Goal: Transaction & Acquisition: Purchase product/service

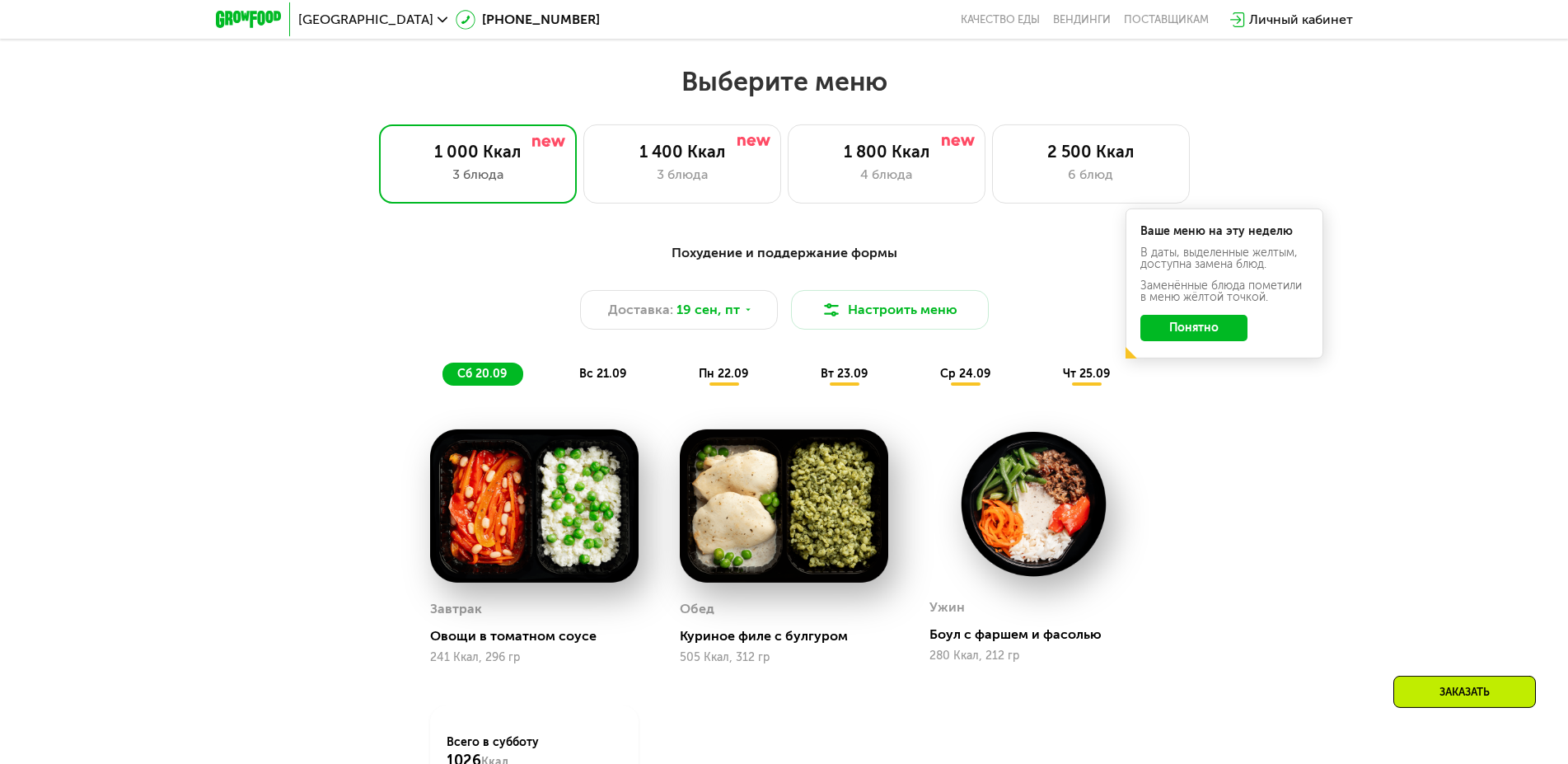
scroll to position [1176, 0]
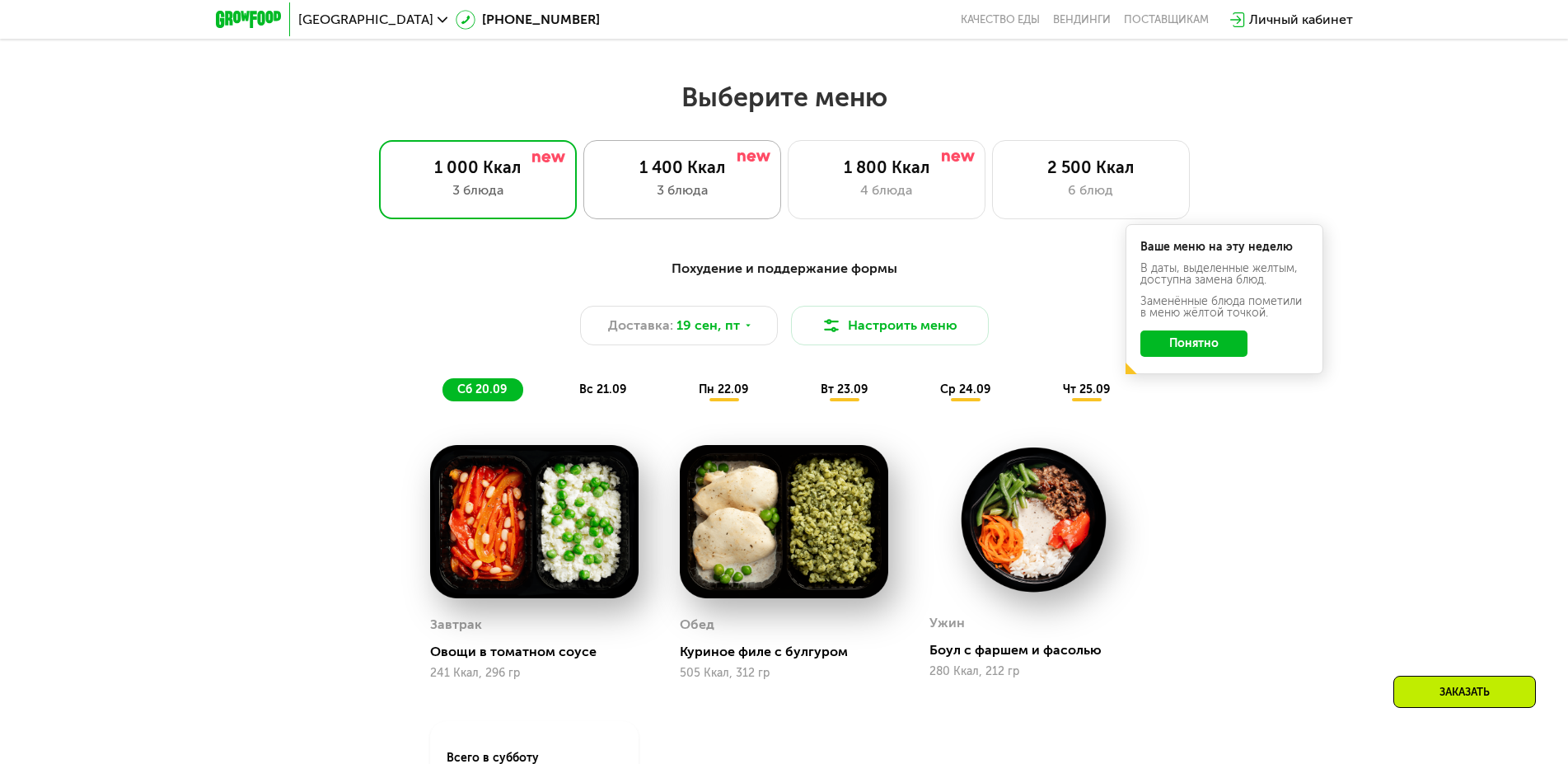
click at [677, 185] on div "1 400 Ккал 3 блюда" at bounding box center [681, 179] width 198 height 79
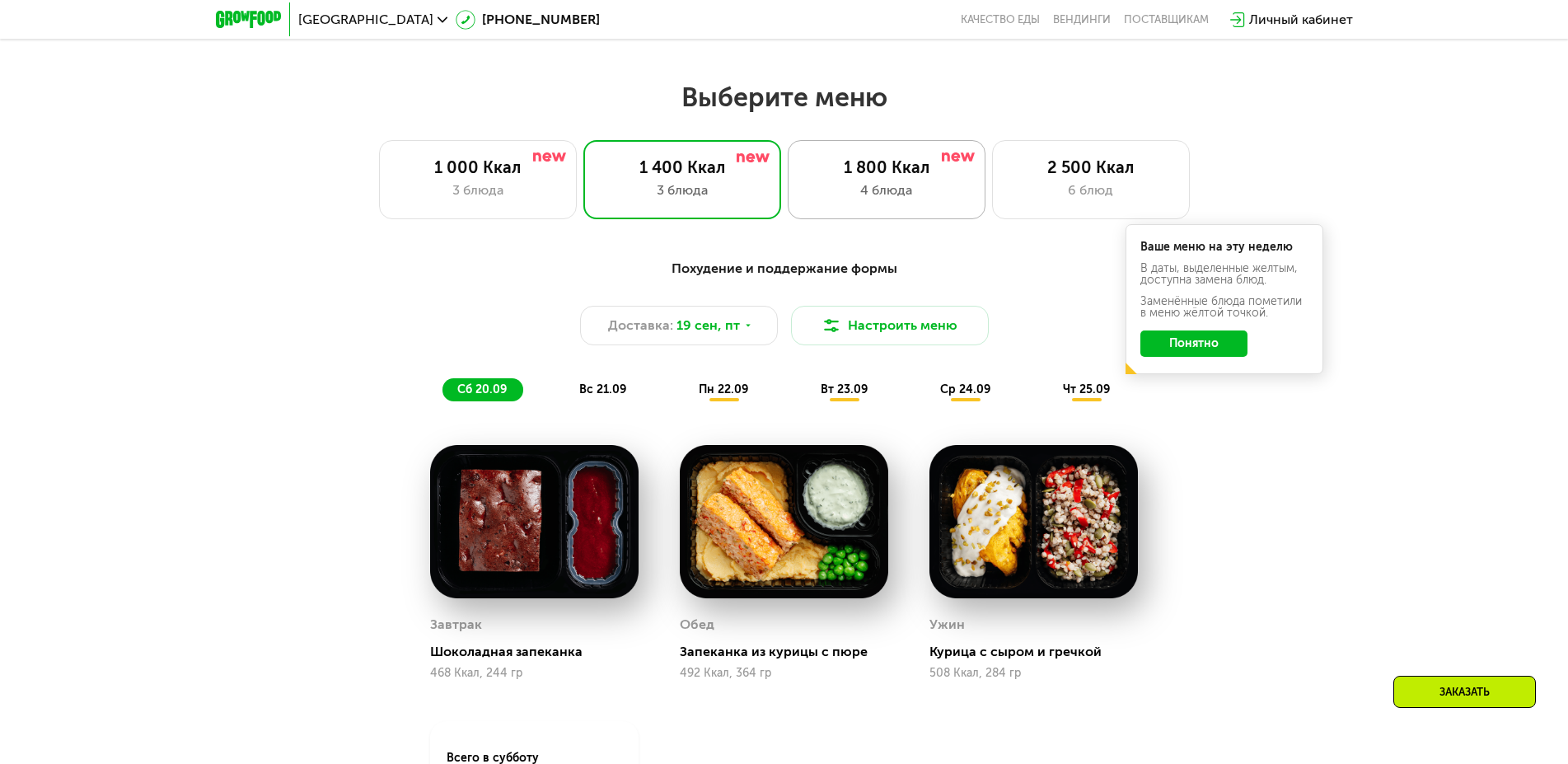
click at [893, 186] on div "1 800 Ккал 4 блюда" at bounding box center [886, 179] width 198 height 79
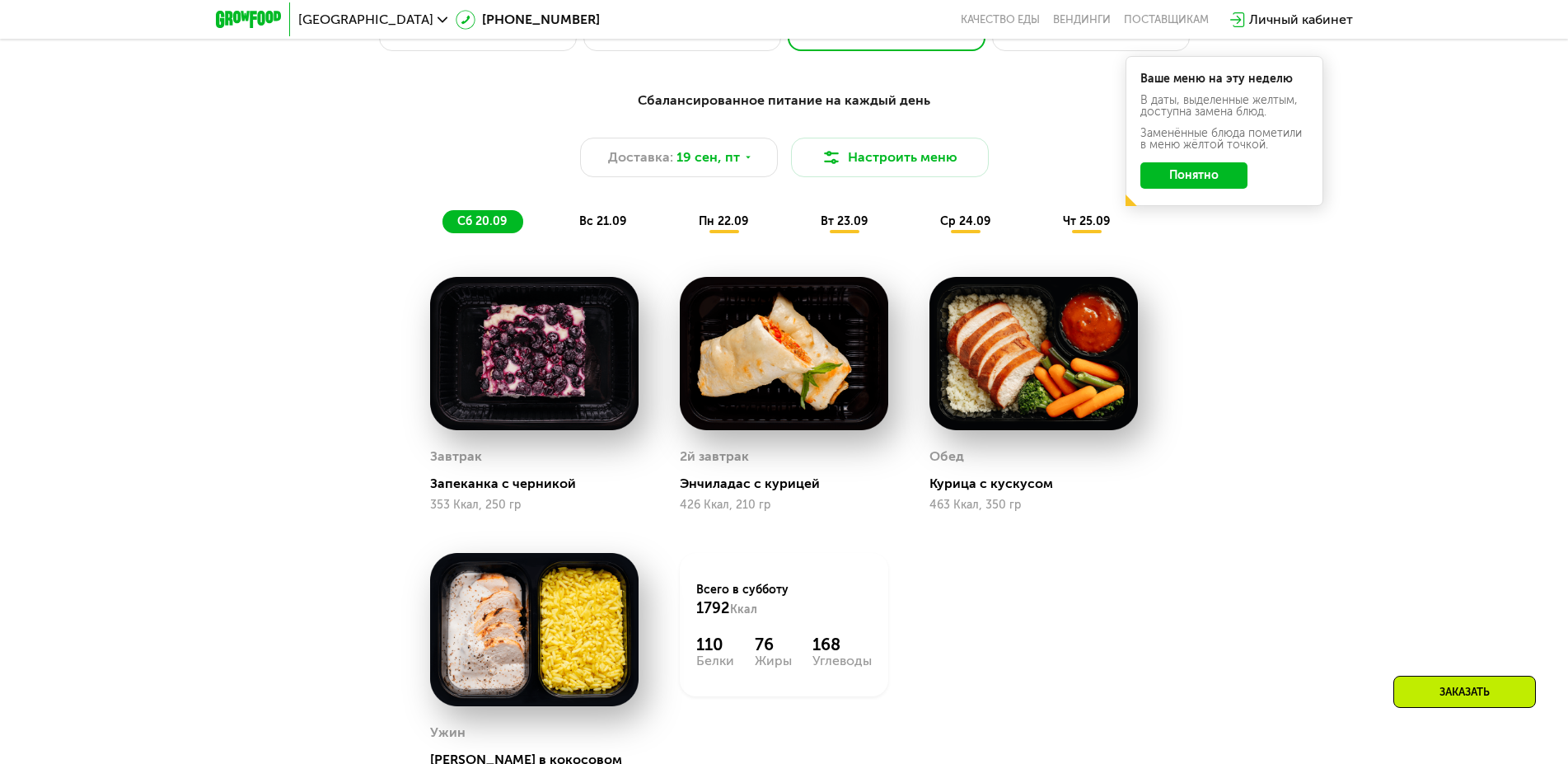
scroll to position [1261, 0]
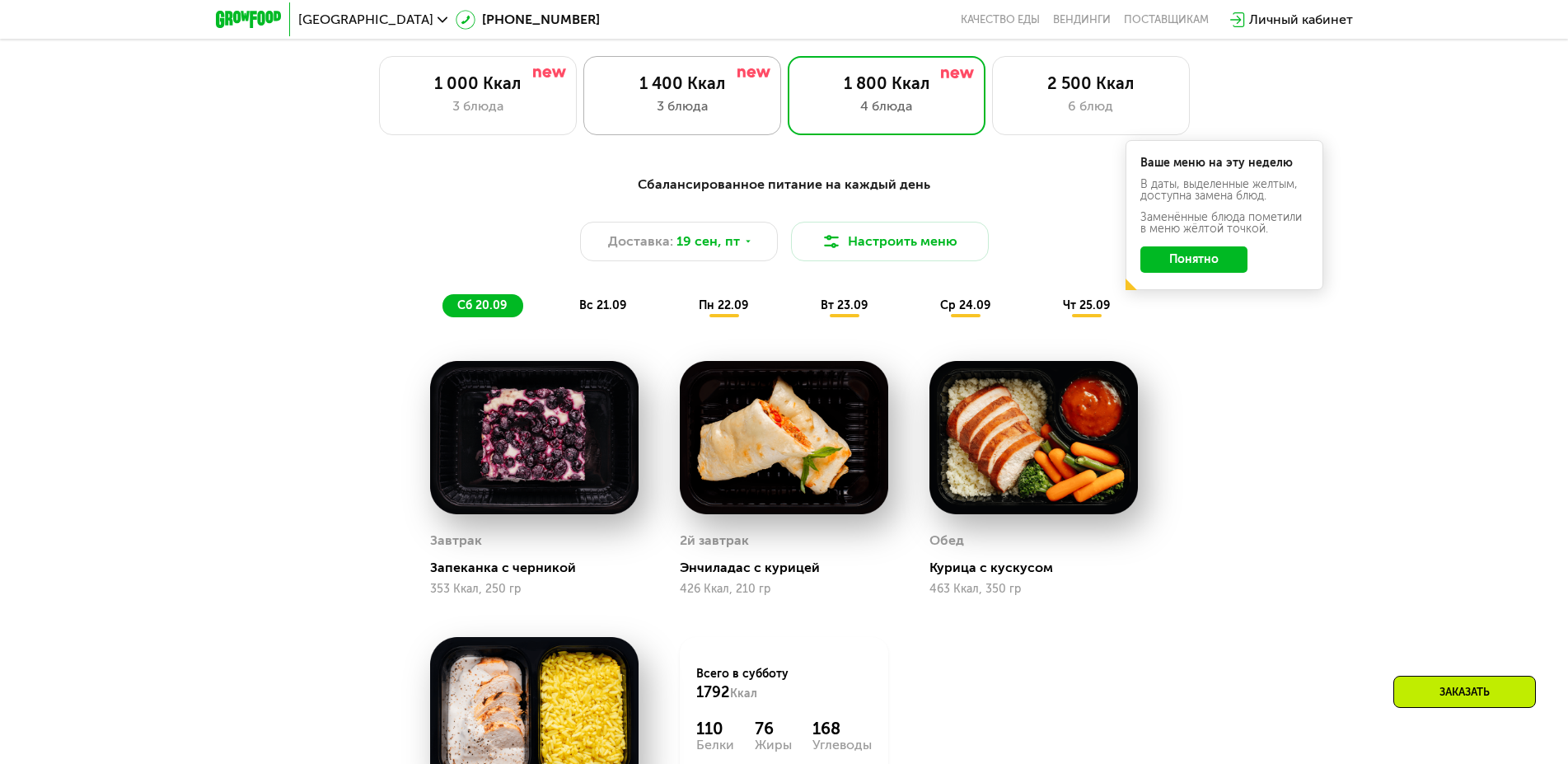
click at [672, 100] on div "1 400 Ккал 3 блюда" at bounding box center [681, 95] width 198 height 79
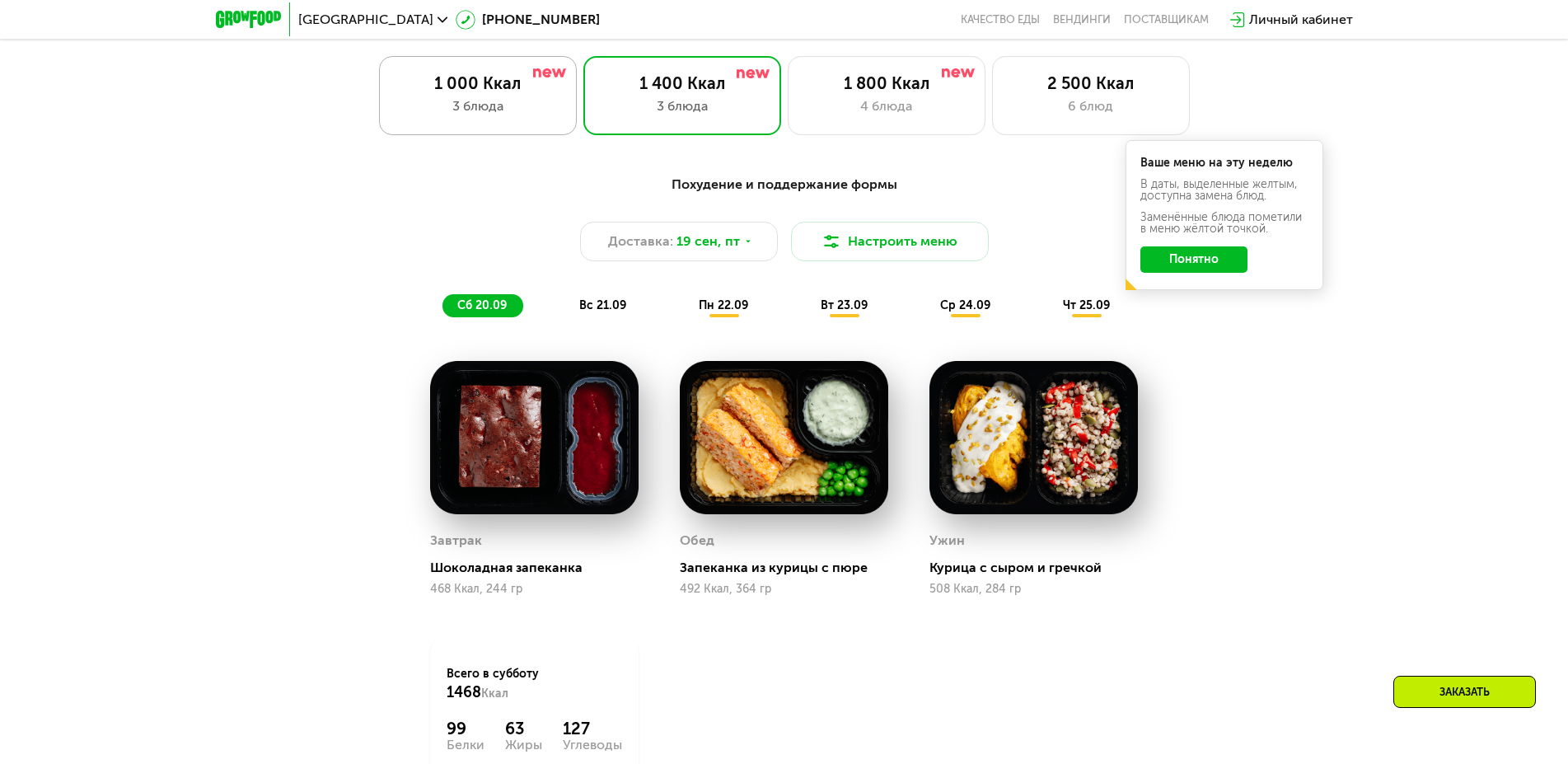
click at [495, 87] on div "1 000 Ккал" at bounding box center [478, 83] width 163 height 19
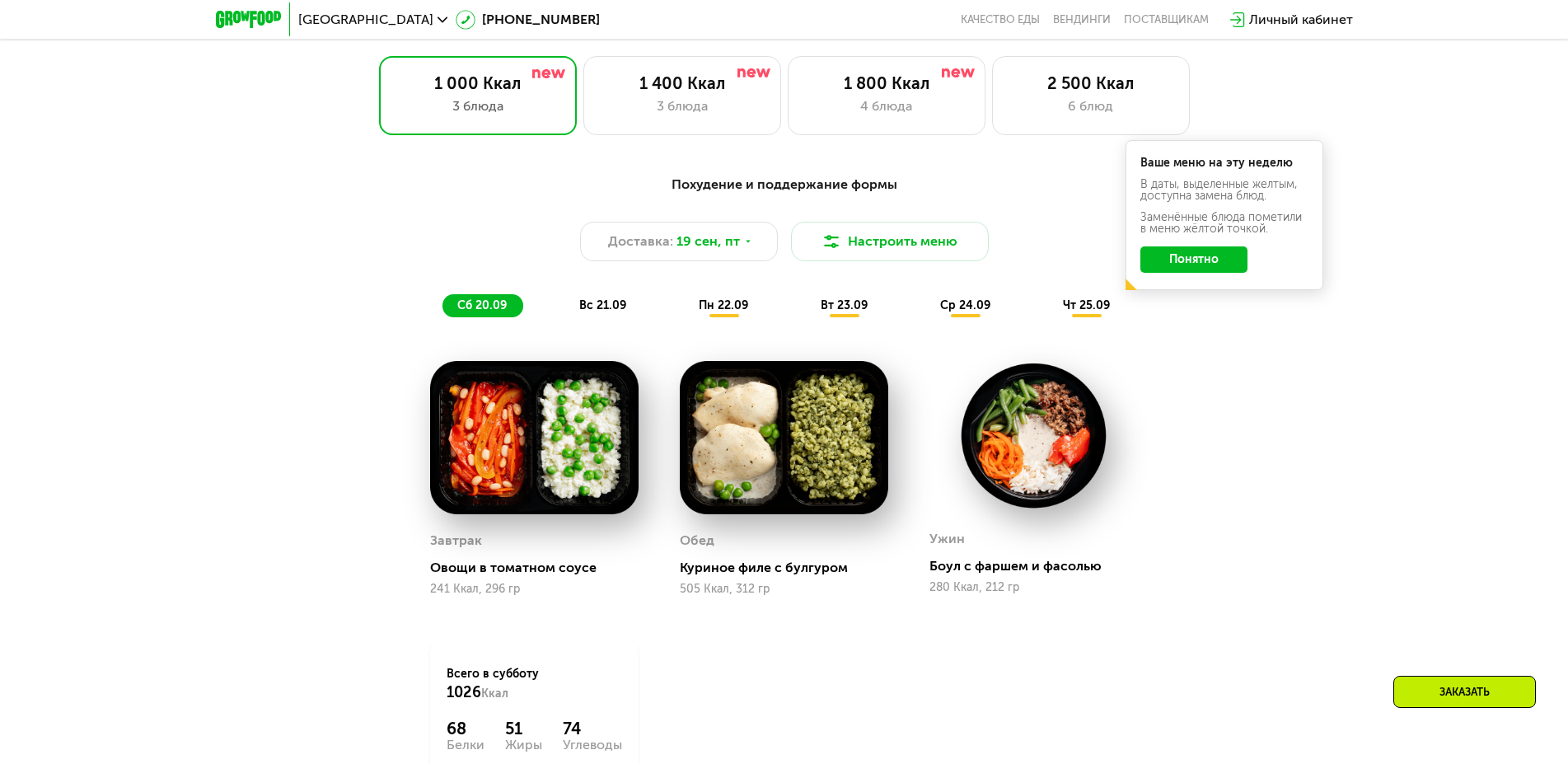
click at [601, 312] on span "вс 21.09" at bounding box center [603, 304] width 47 height 14
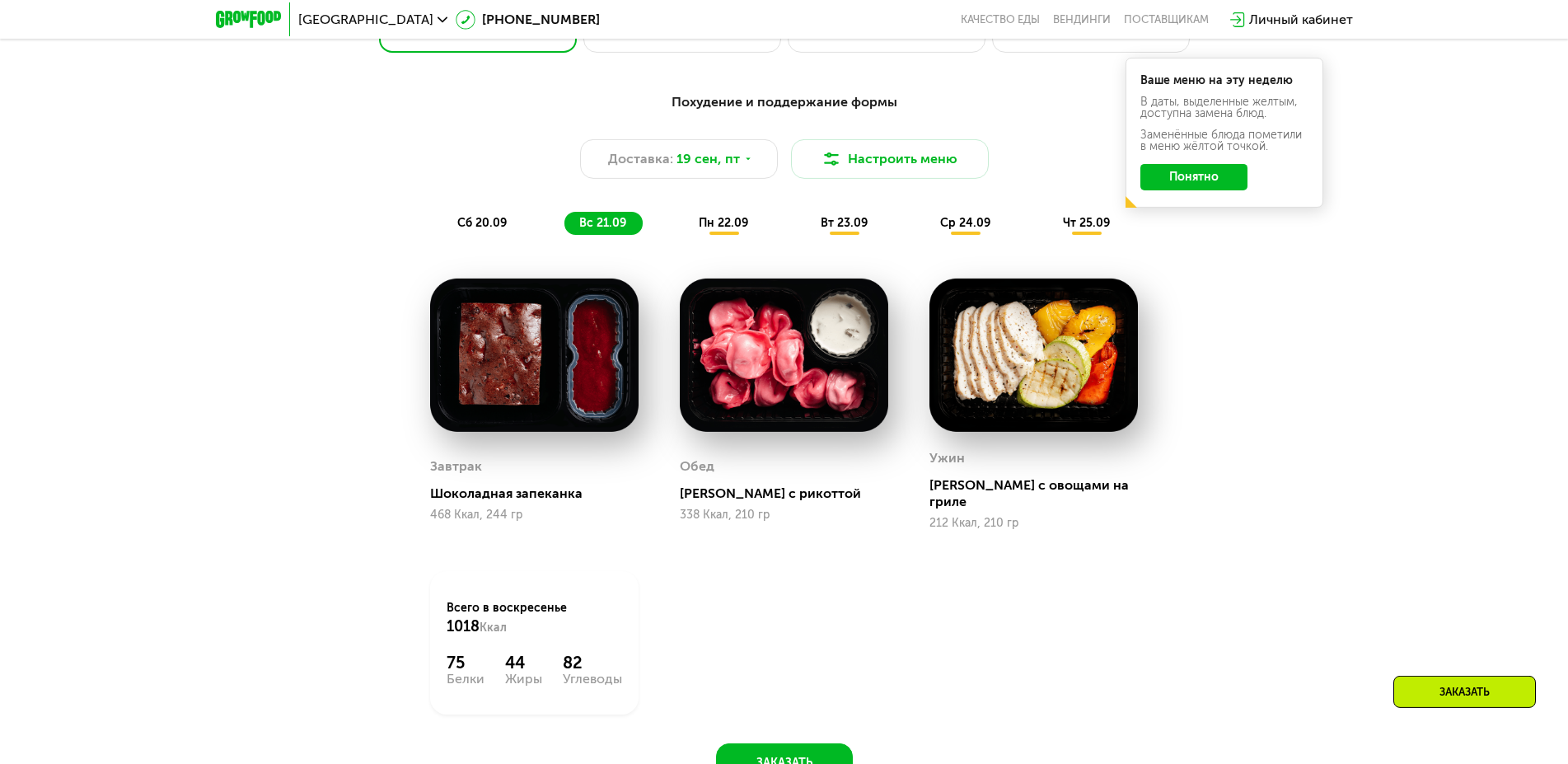
scroll to position [1344, 0]
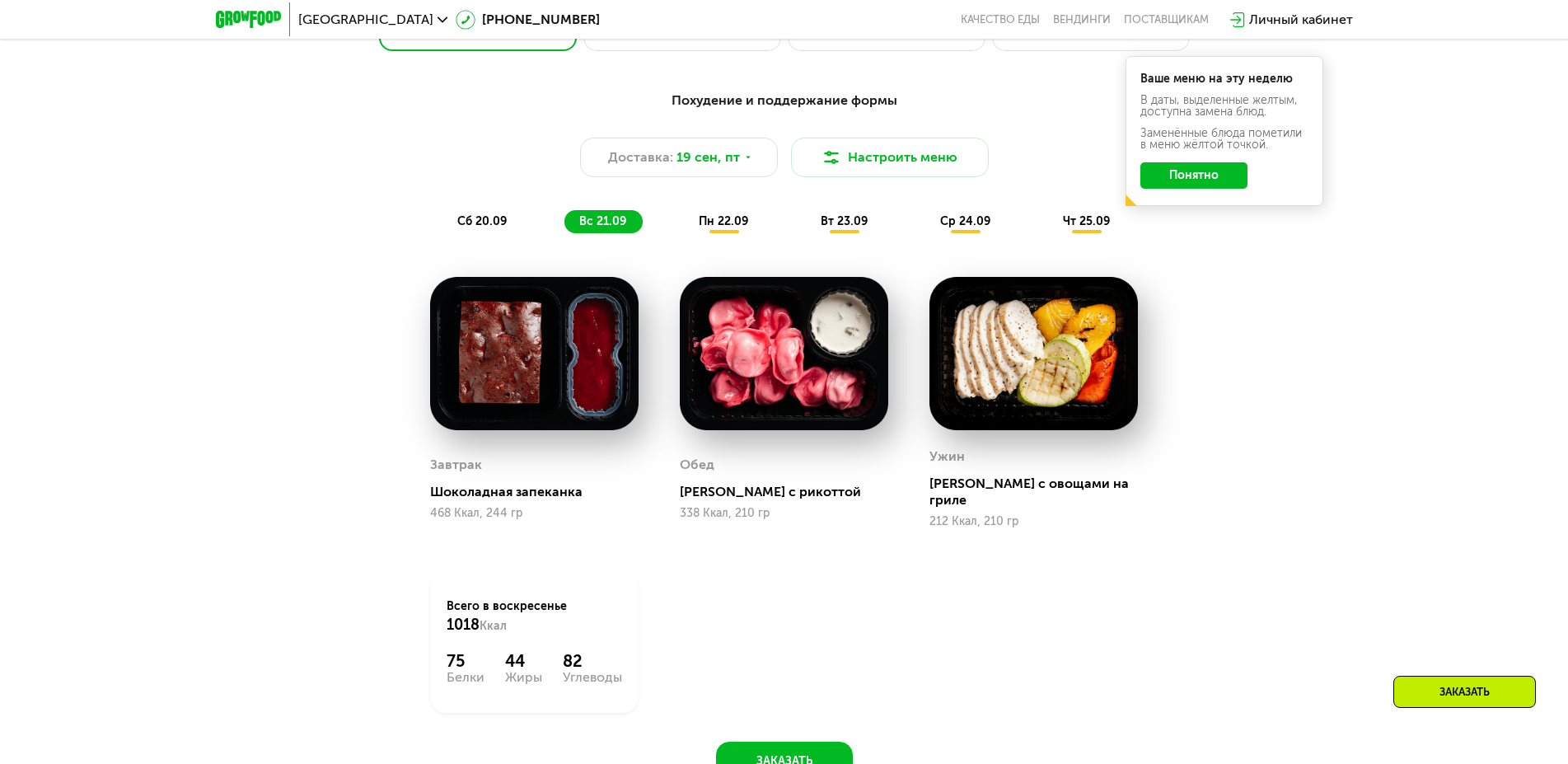
click at [722, 228] on span "пн 22.09" at bounding box center [722, 221] width 49 height 14
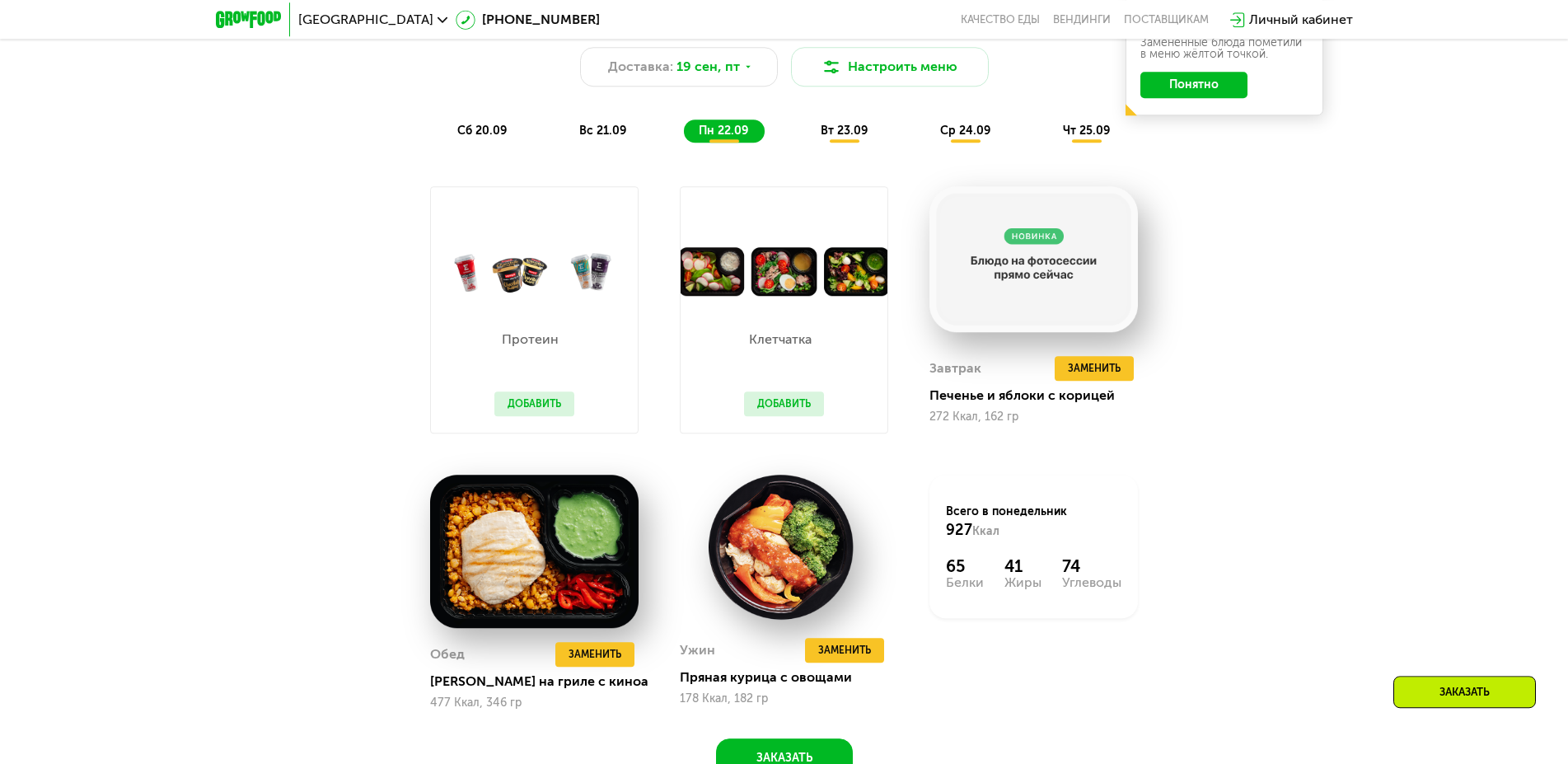
scroll to position [1429, 0]
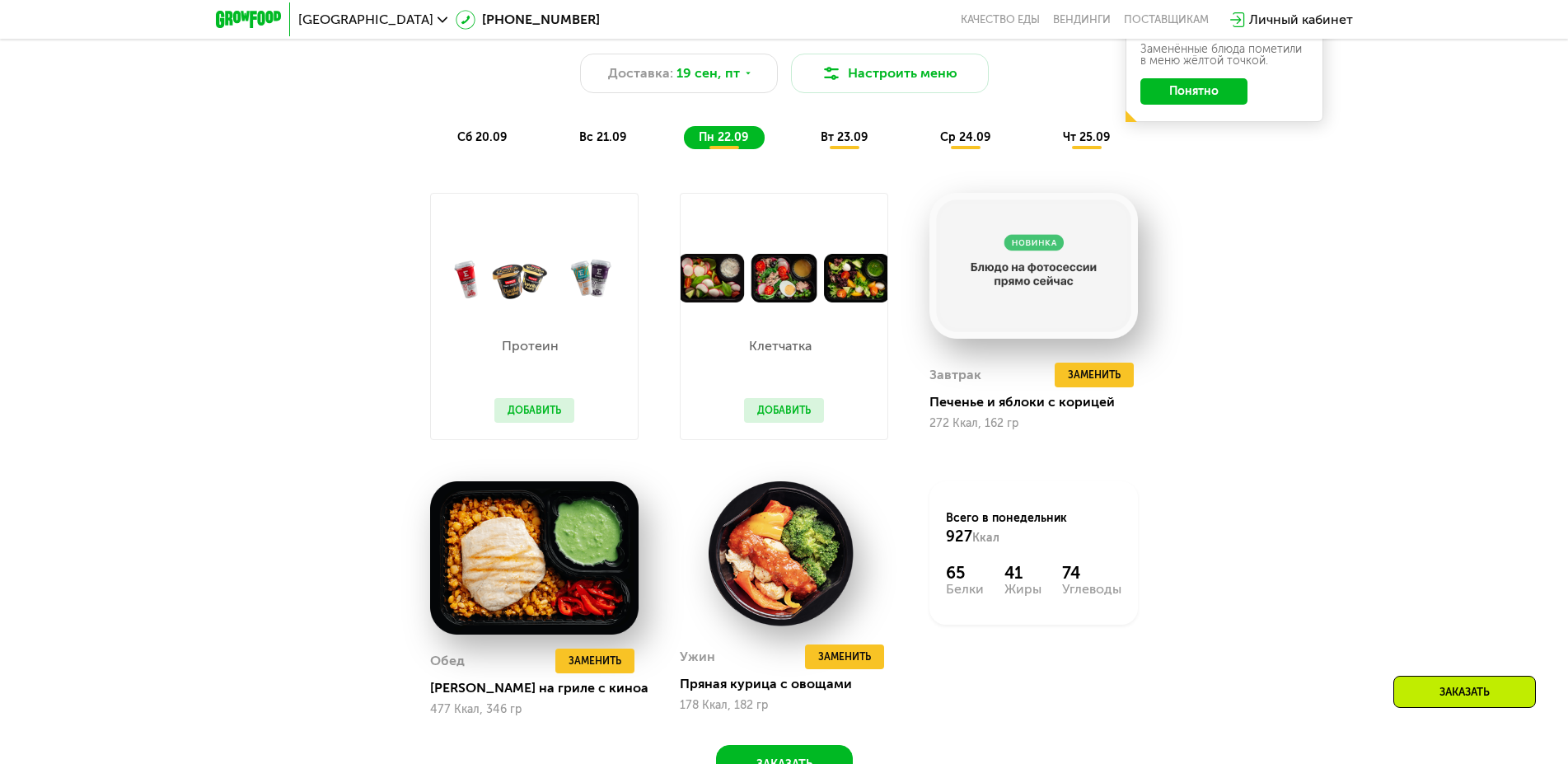
click at [832, 136] on div "вт 23.09" at bounding box center [845, 137] width 78 height 23
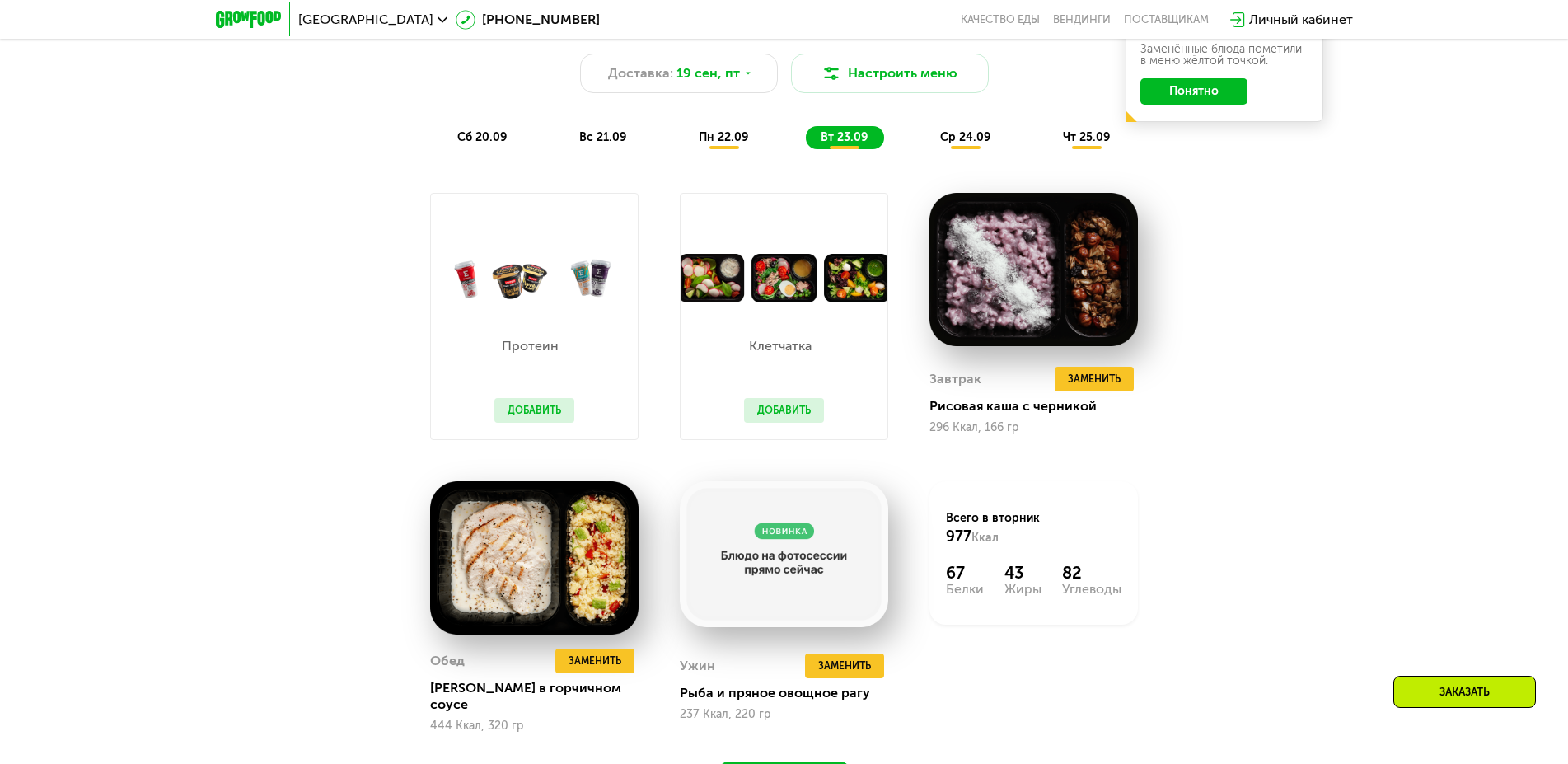
click at [962, 143] on span "ср 24.09" at bounding box center [965, 136] width 50 height 14
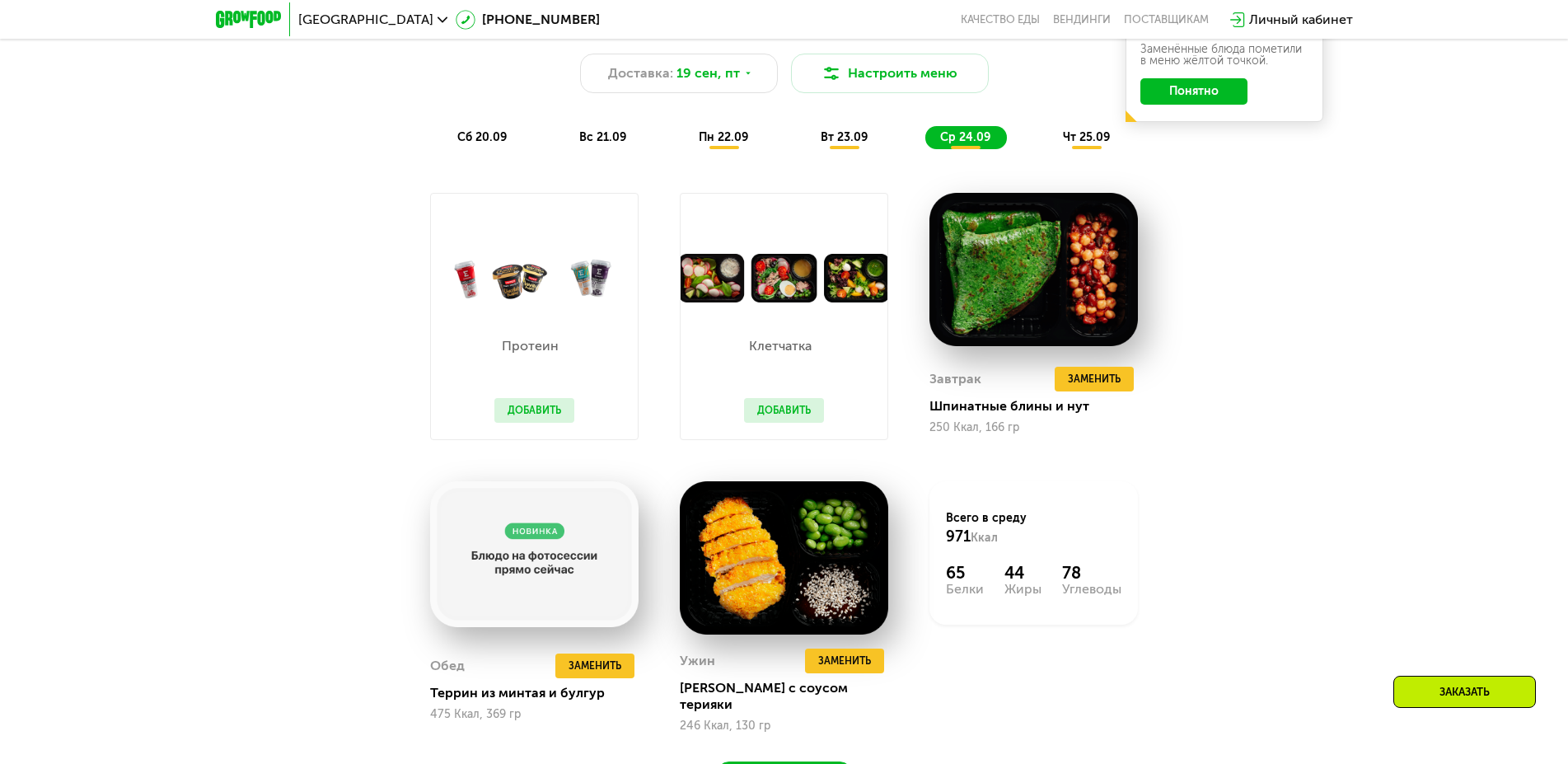
click at [1081, 144] on span "чт 25.09" at bounding box center [1086, 136] width 47 height 14
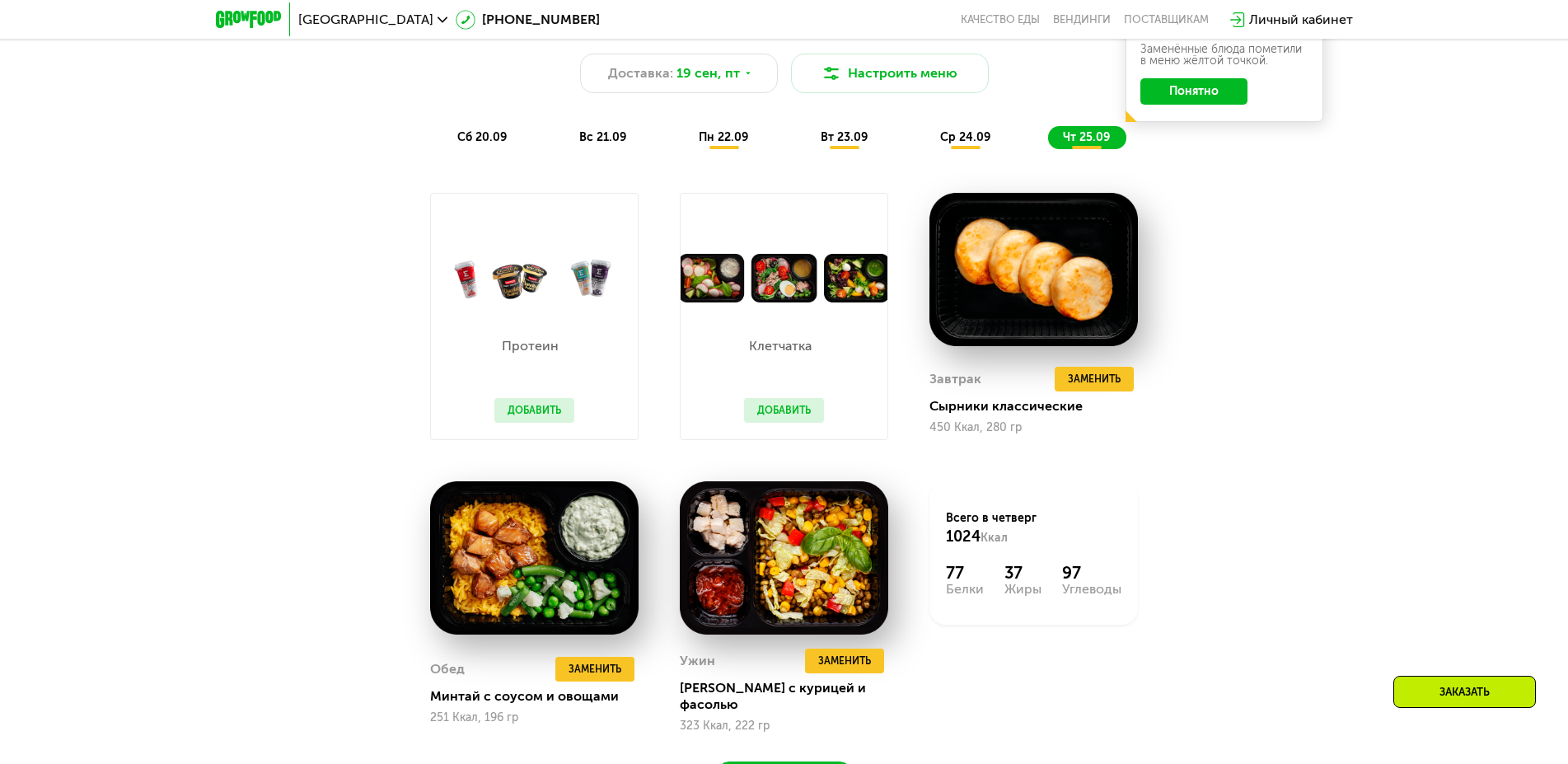
click at [849, 144] on span "вт 23.09" at bounding box center [844, 136] width 47 height 14
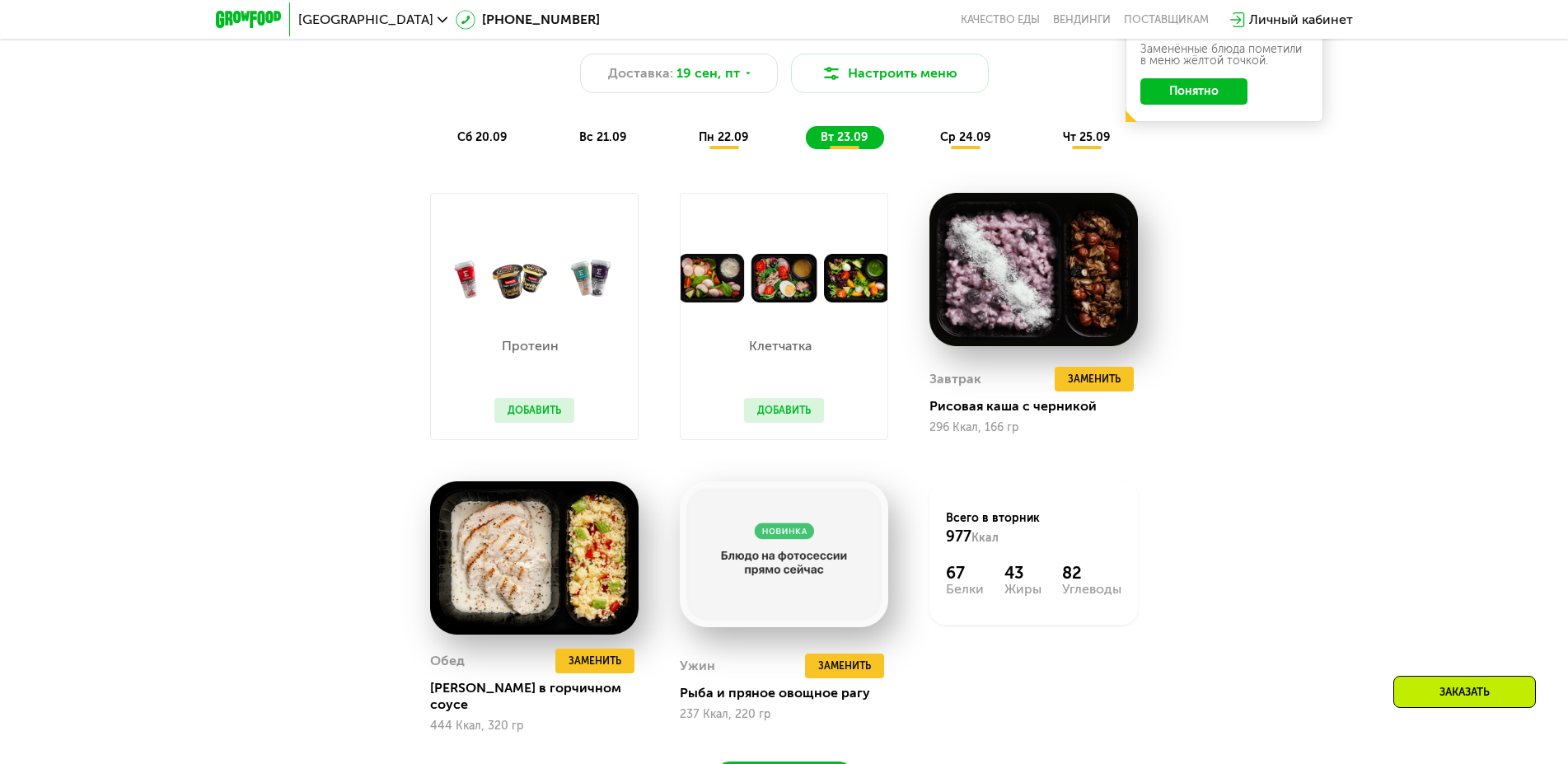
click at [725, 143] on span "пн 22.09" at bounding box center [722, 136] width 49 height 14
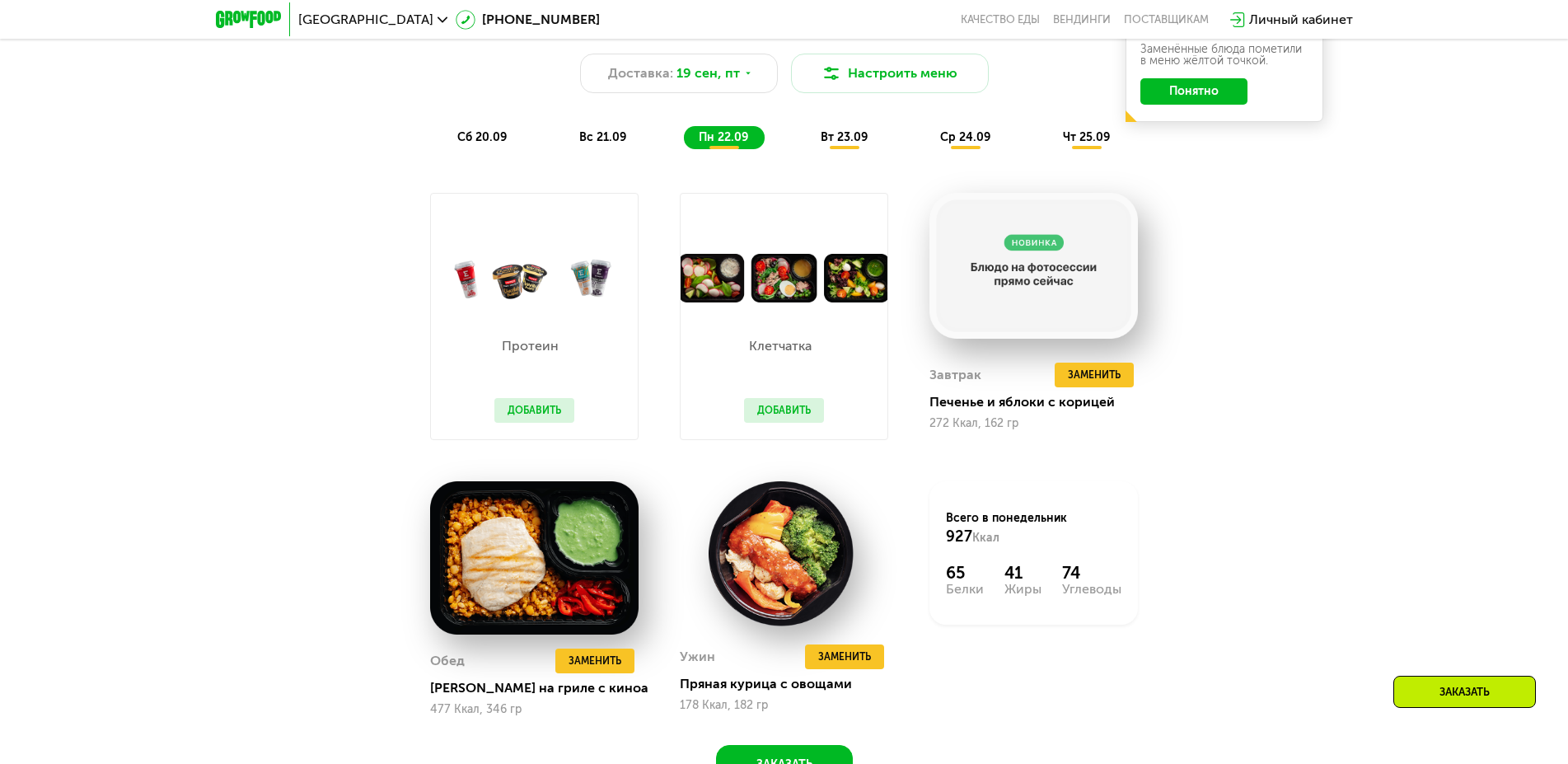
click at [616, 137] on span "вс 21.09" at bounding box center [603, 136] width 47 height 14
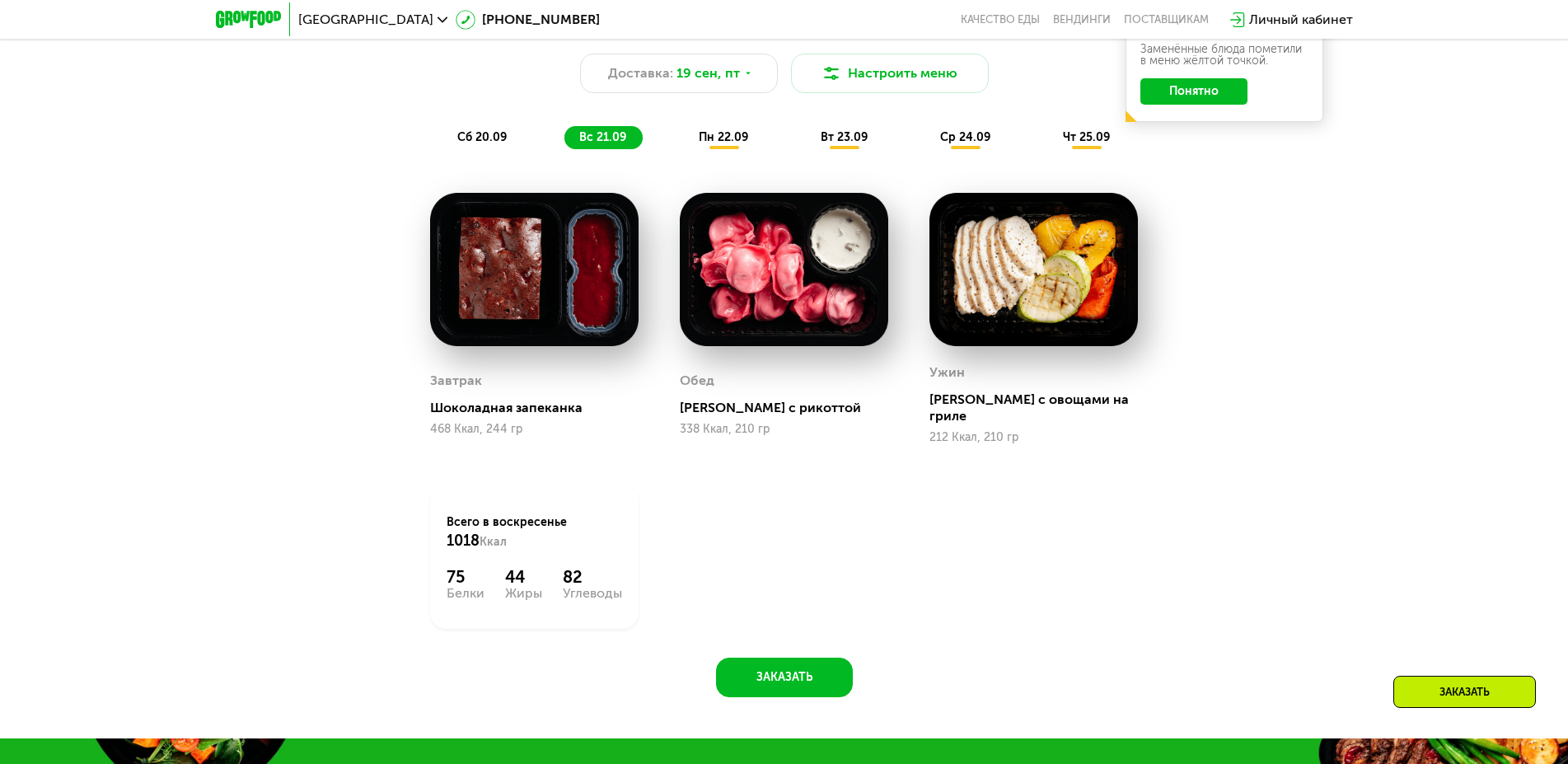
click at [712, 143] on span "пн 22.09" at bounding box center [722, 136] width 49 height 14
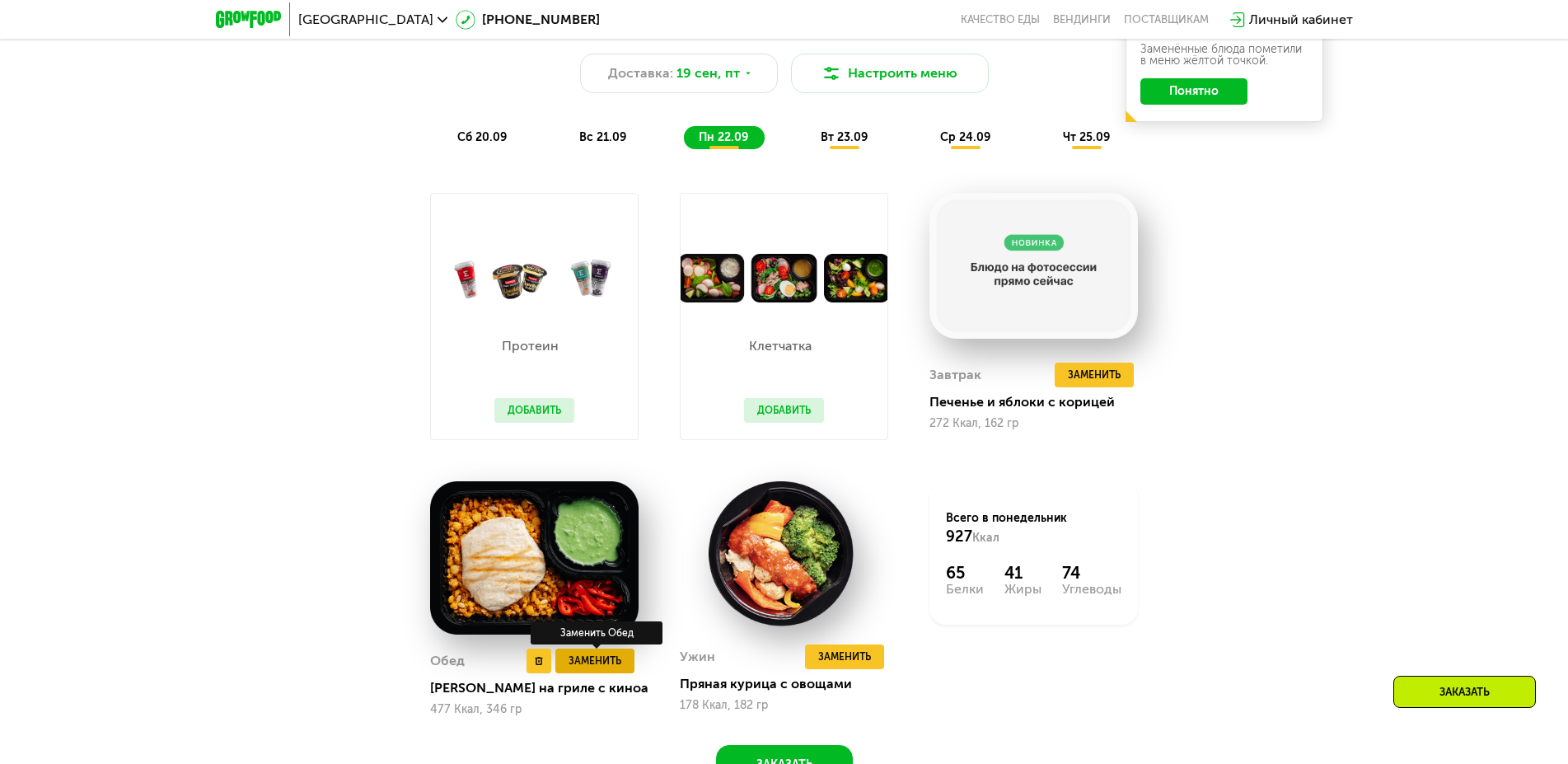
click at [599, 664] on span "Заменить" at bounding box center [594, 661] width 53 height 17
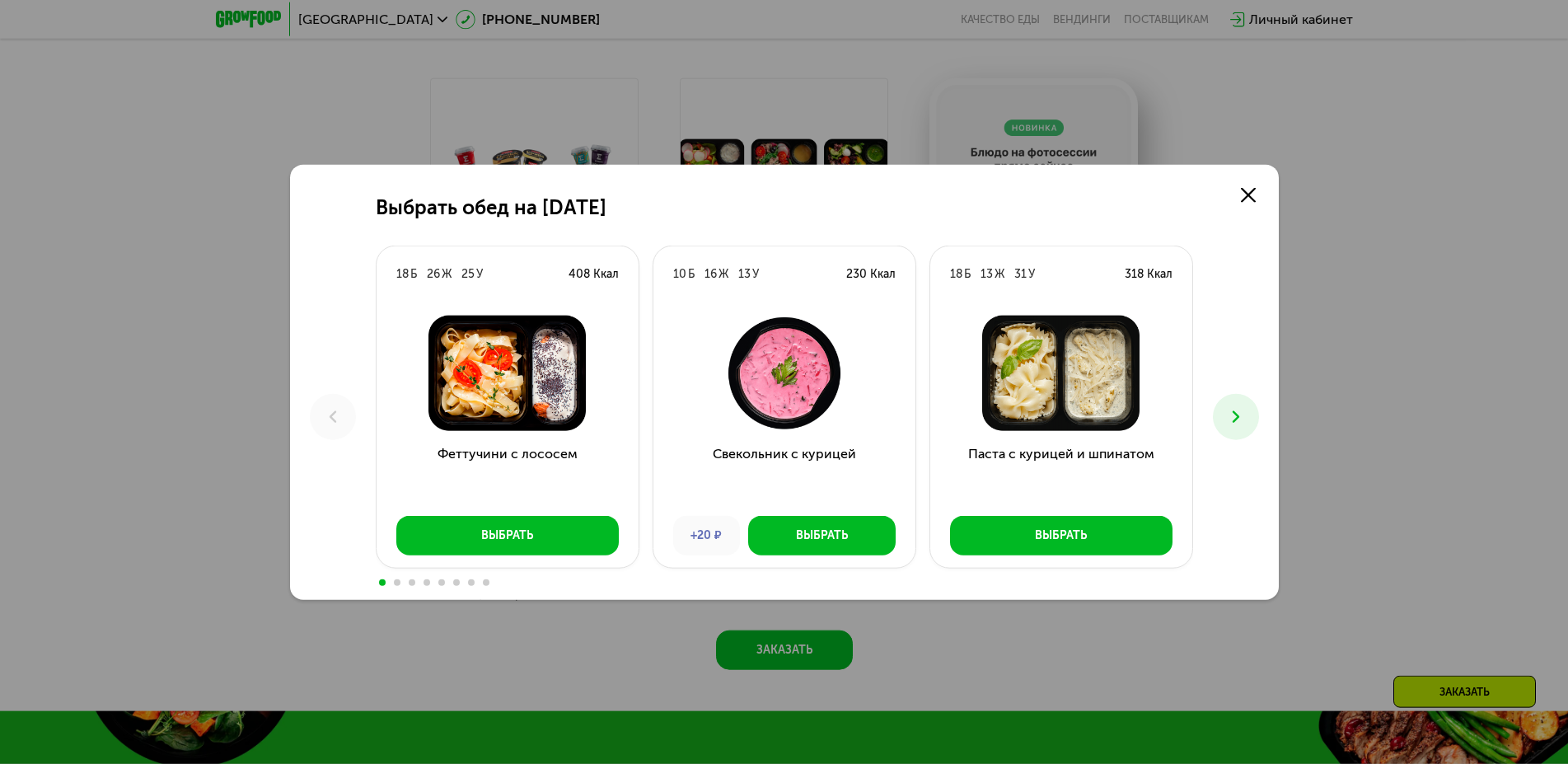
scroll to position [1512, 0]
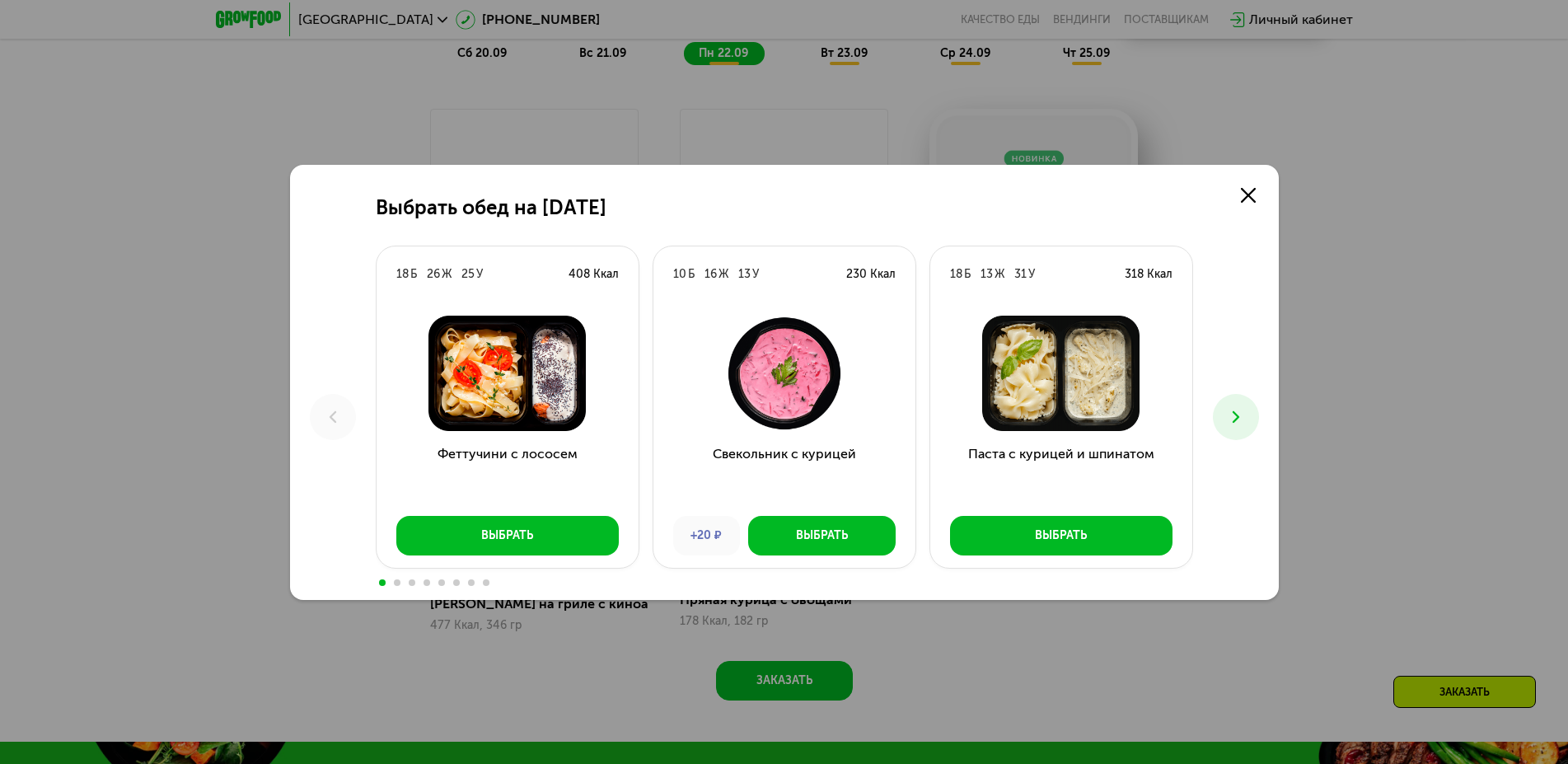
click at [1238, 415] on icon at bounding box center [1235, 416] width 19 height 19
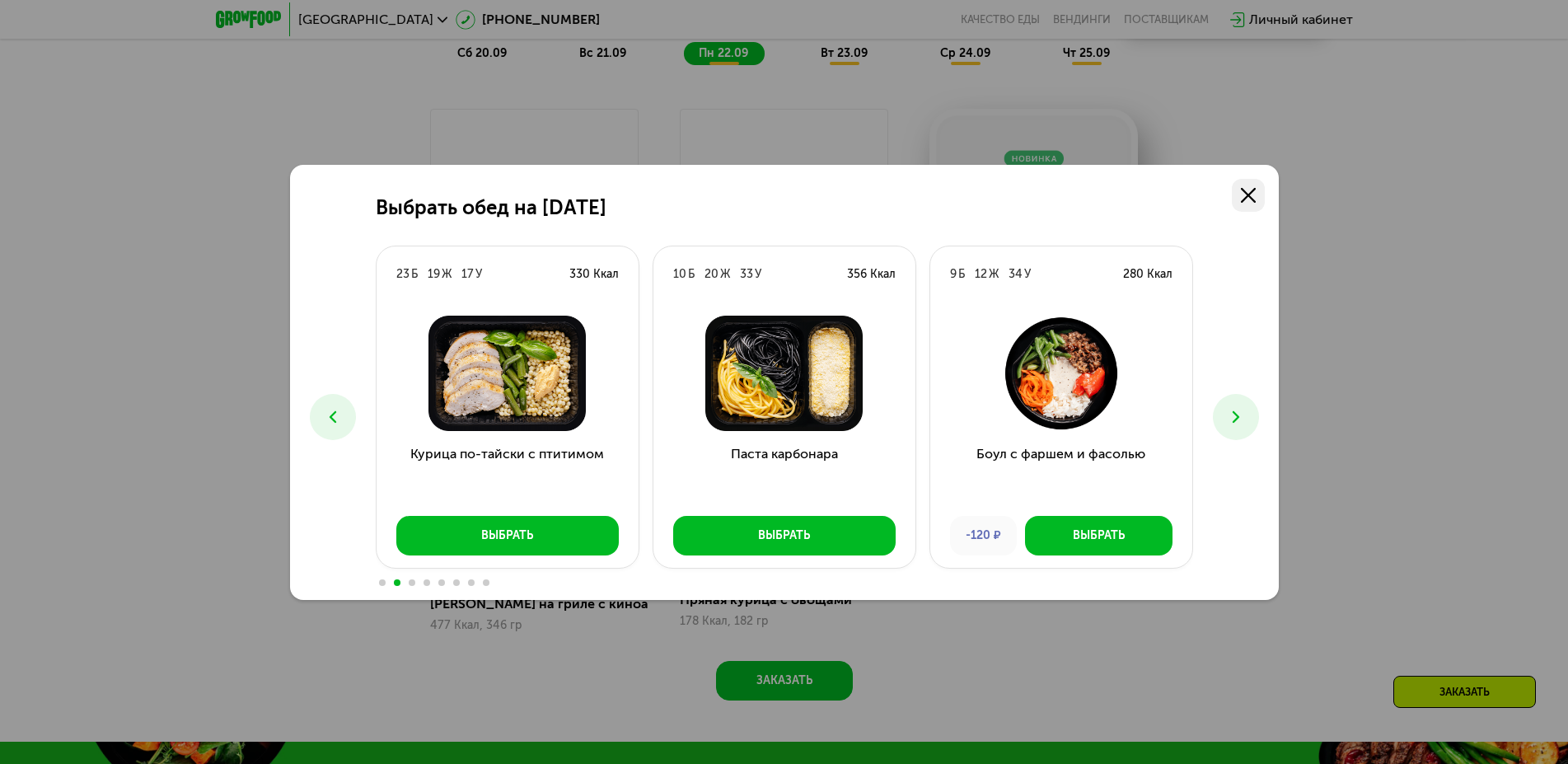
click at [1243, 192] on icon at bounding box center [1248, 195] width 15 height 15
